Goal: Task Accomplishment & Management: Manage account settings

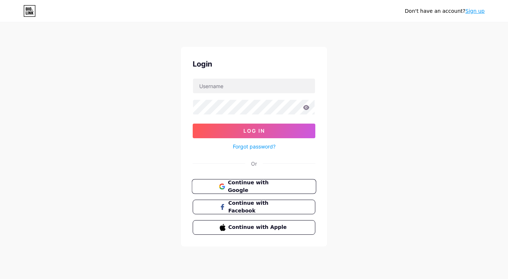
click at [280, 187] on span "Continue with Google" at bounding box center [258, 187] width 61 height 16
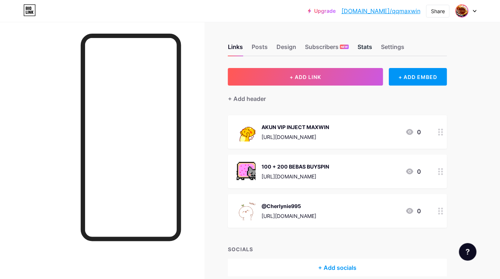
click at [366, 45] on div "Stats" at bounding box center [365, 48] width 15 height 13
